Goal: Transaction & Acquisition: Book appointment/travel/reservation

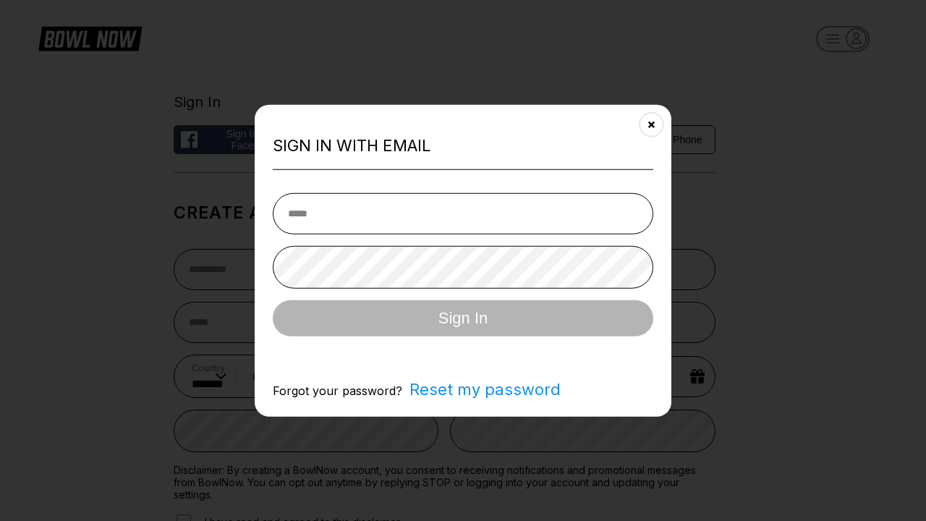
select select "**"
type input "**********"
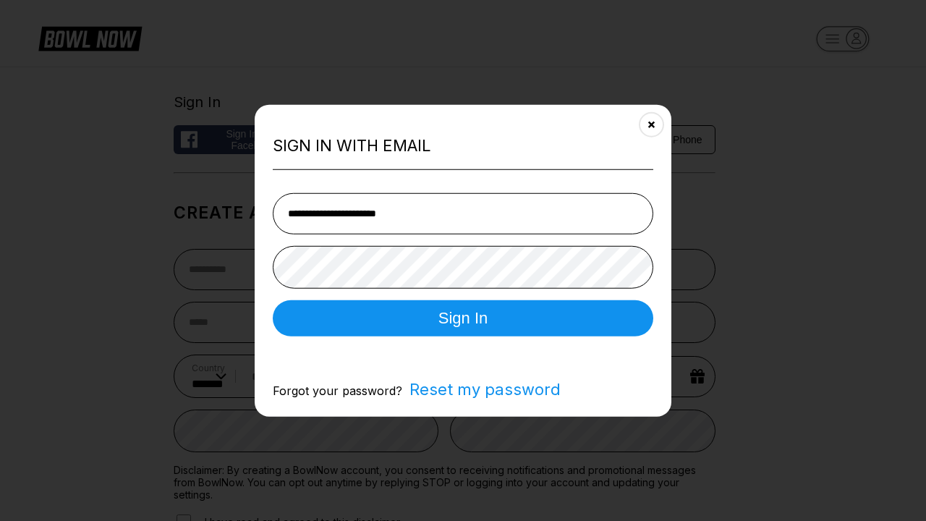
click at [463, 319] on button "Sign In" at bounding box center [463, 318] width 381 height 36
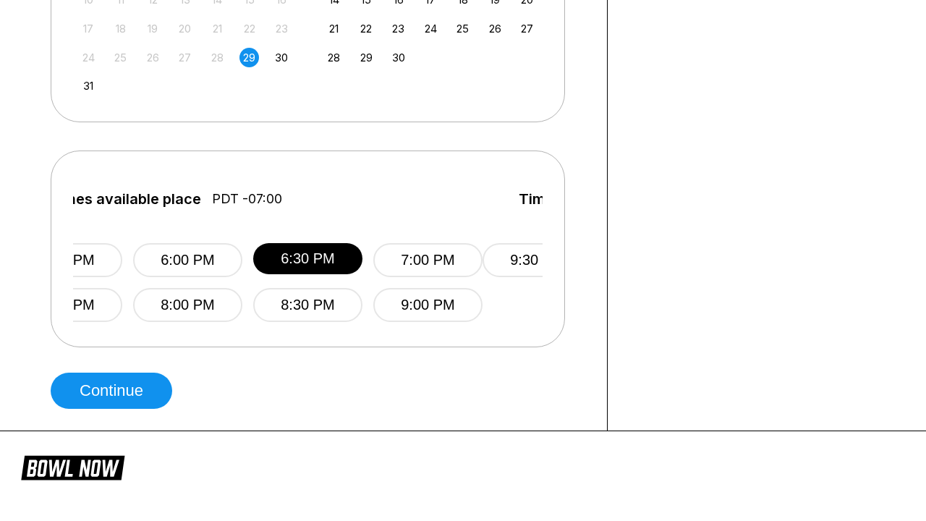
click at [115, 391] on button "Continue" at bounding box center [112, 391] width 122 height 36
